Goal: Information Seeking & Learning: Learn about a topic

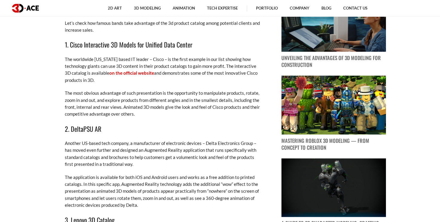
scroll to position [346, 0]
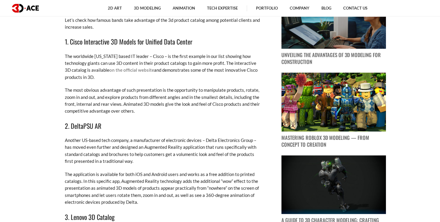
click at [135, 69] on link "on the official website" at bounding box center [131, 69] width 45 height 5
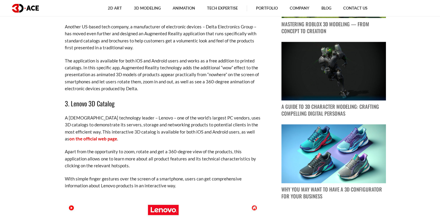
scroll to position [462, 0]
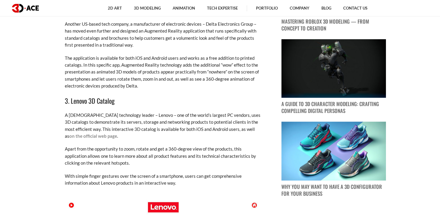
click at [117, 133] on link "on the official web page" at bounding box center [93, 135] width 48 height 5
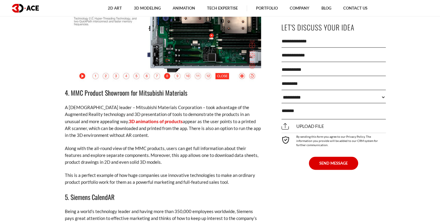
scroll to position [815, 0]
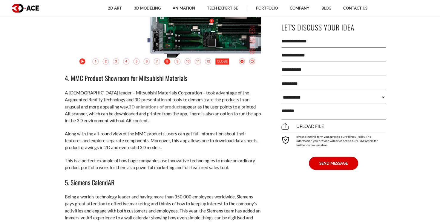
click at [129, 107] on link "3D animations of products" at bounding box center [156, 106] width 54 height 5
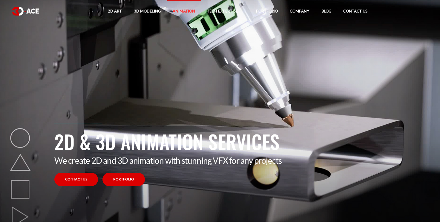
click at [125, 179] on link "Portfolio" at bounding box center [123, 179] width 42 height 13
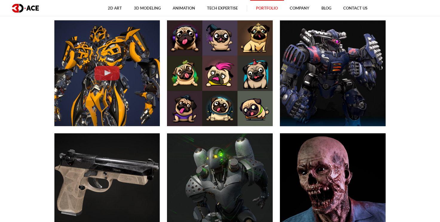
scroll to position [278, 0]
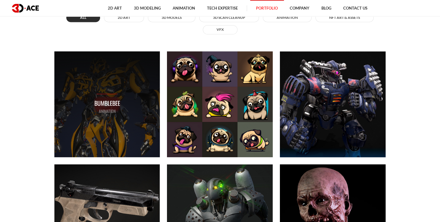
click at [119, 108] on p "ANIMATION" at bounding box center [107, 111] width 26 height 7
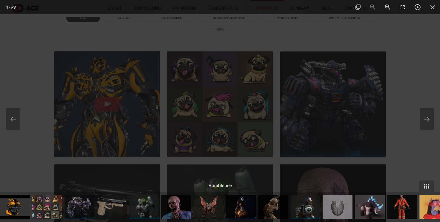
click at [178, 211] on img at bounding box center [176, 207] width 30 height 24
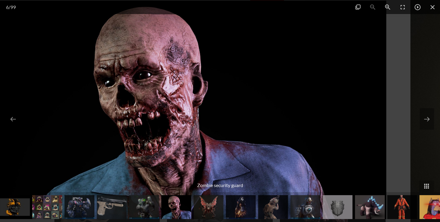
drag, startPoint x: 212, startPoint y: 106, endPoint x: 192, endPoint y: 93, distance: 24.2
click at [192, 93] on img at bounding box center [167, 110] width 437 height 219
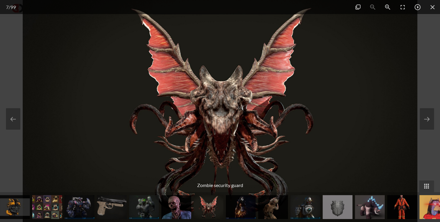
click at [196, 98] on img at bounding box center [220, 111] width 395 height 222
click at [233, 107] on img at bounding box center [220, 111] width 395 height 222
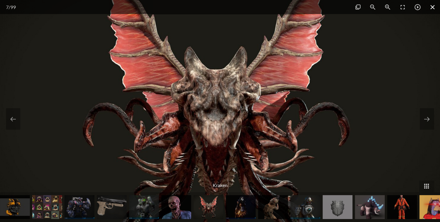
click at [433, 10] on span at bounding box center [432, 7] width 15 height 14
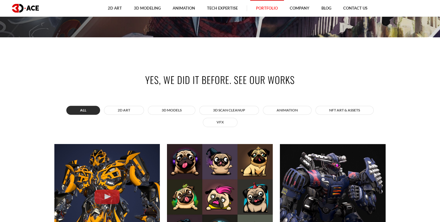
scroll to position [195, 0]
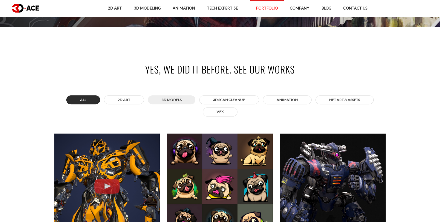
click at [174, 99] on button "3D MODELS" at bounding box center [172, 99] width 48 height 9
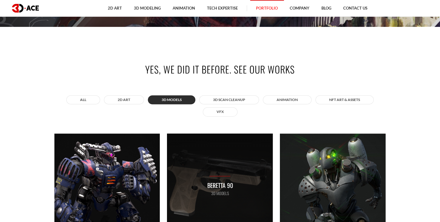
click at [228, 177] on div "Beretta 90 3D MODELS" at bounding box center [220, 186] width 26 height 21
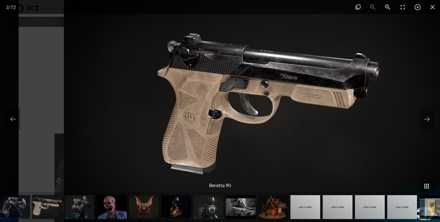
drag, startPoint x: 173, startPoint y: 104, endPoint x: 214, endPoint y: 112, distance: 42.0
click at [214, 112] on img at bounding box center [261, 111] width 395 height 222
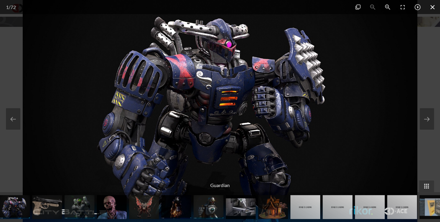
click at [430, 6] on span at bounding box center [432, 7] width 15 height 14
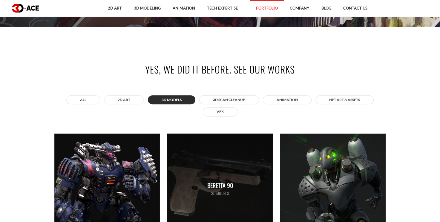
click at [212, 161] on div "Beretta 90 3D MODELS" at bounding box center [220, 187] width 106 height 106
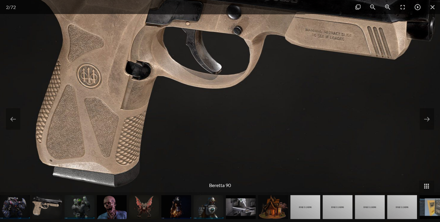
click at [197, 73] on img at bounding box center [227, 64] width 765 height 430
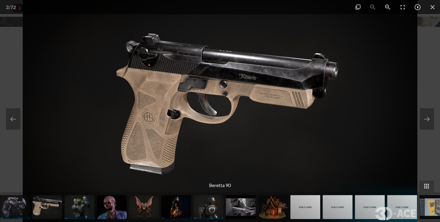
click at [180, 73] on img at bounding box center [220, 111] width 395 height 222
click at [417, 6] on span at bounding box center [417, 7] width 15 height 14
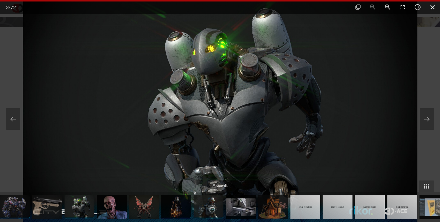
click at [434, 4] on span at bounding box center [432, 7] width 15 height 14
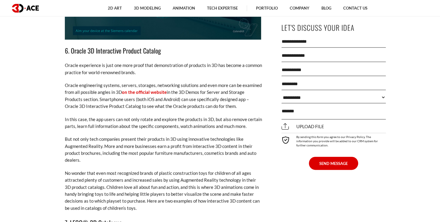
scroll to position [1280, 0]
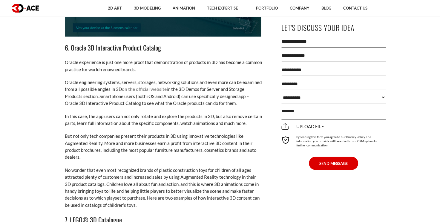
click at [155, 86] on link "on the official website" at bounding box center [144, 88] width 45 height 5
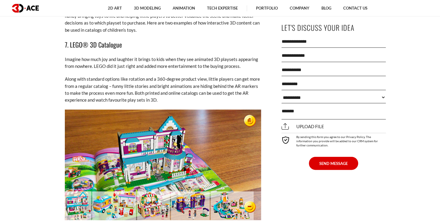
scroll to position [1453, 0]
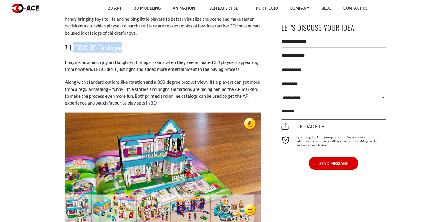
drag, startPoint x: 72, startPoint y: 40, endPoint x: 124, endPoint y: 42, distance: 52.1
click at [124, 42] on h3 "7. LEGO® 3D Catalogue" at bounding box center [163, 47] width 197 height 10
copy h3 "EGO® 3D Catalogue"
drag, startPoint x: 69, startPoint y: 40, endPoint x: 124, endPoint y: 42, distance: 54.4
click at [124, 42] on h3 "7. LEGO® 3D Catalogue" at bounding box center [163, 47] width 197 height 10
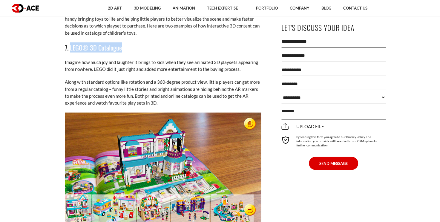
copy h3 "LEGO® 3D Catalogue"
click at [249, 117] on img at bounding box center [163, 168] width 196 height 111
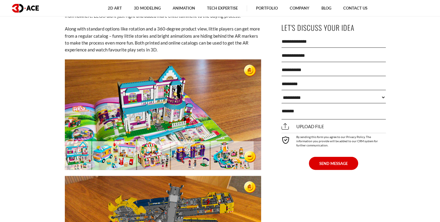
scroll to position [1366, 0]
